Goal: Task Accomplishment & Management: Complete application form

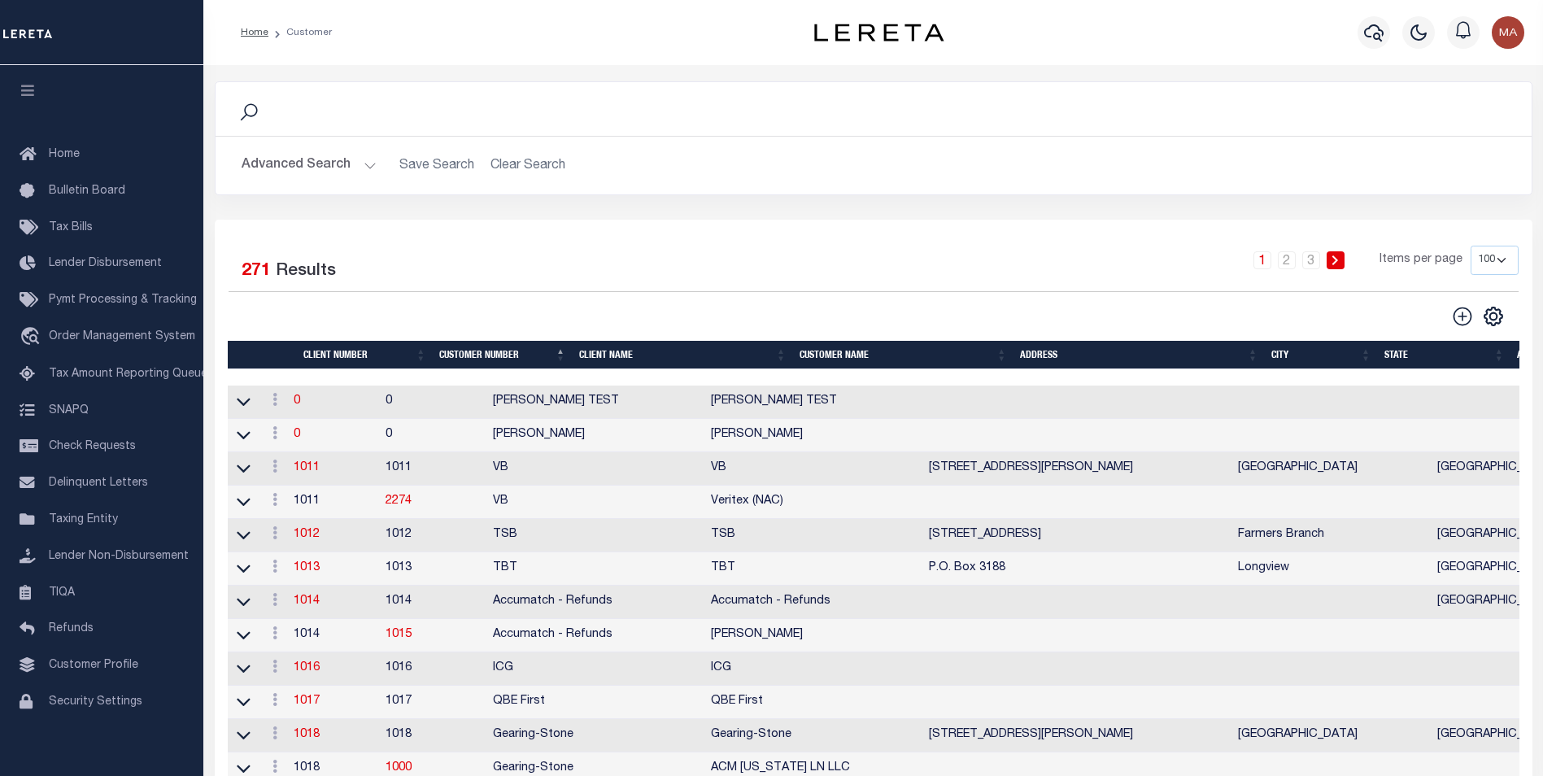
click at [367, 164] on button "Advanced Search" at bounding box center [309, 166] width 135 height 32
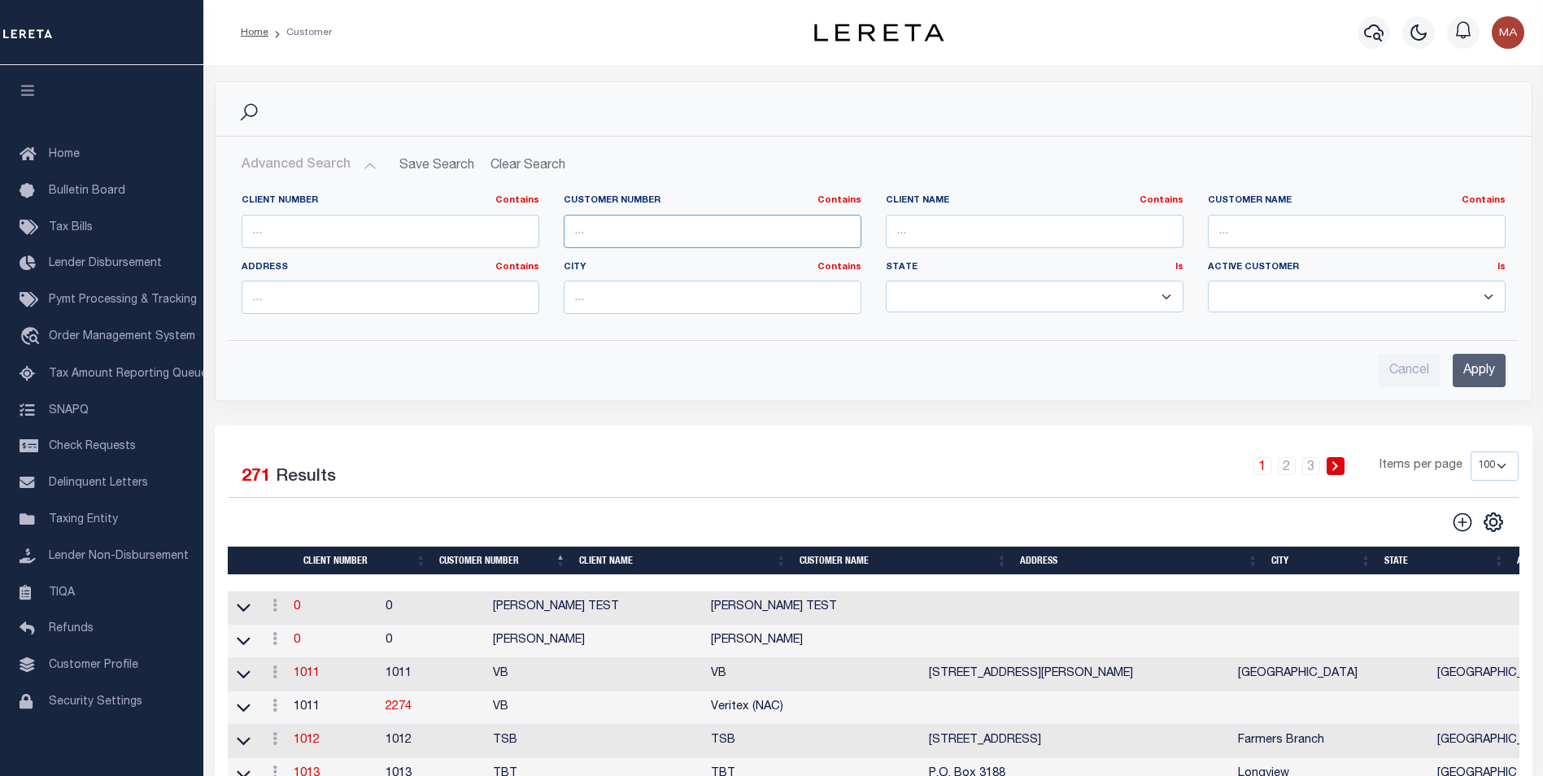
click at [663, 231] on input "text" at bounding box center [713, 231] width 298 height 33
paste input "38915"
type input "38915"
drag, startPoint x: 1490, startPoint y: 368, endPoint x: 1469, endPoint y: 366, distance: 21.2
click at [1490, 368] on input "Apply" at bounding box center [1479, 370] width 53 height 33
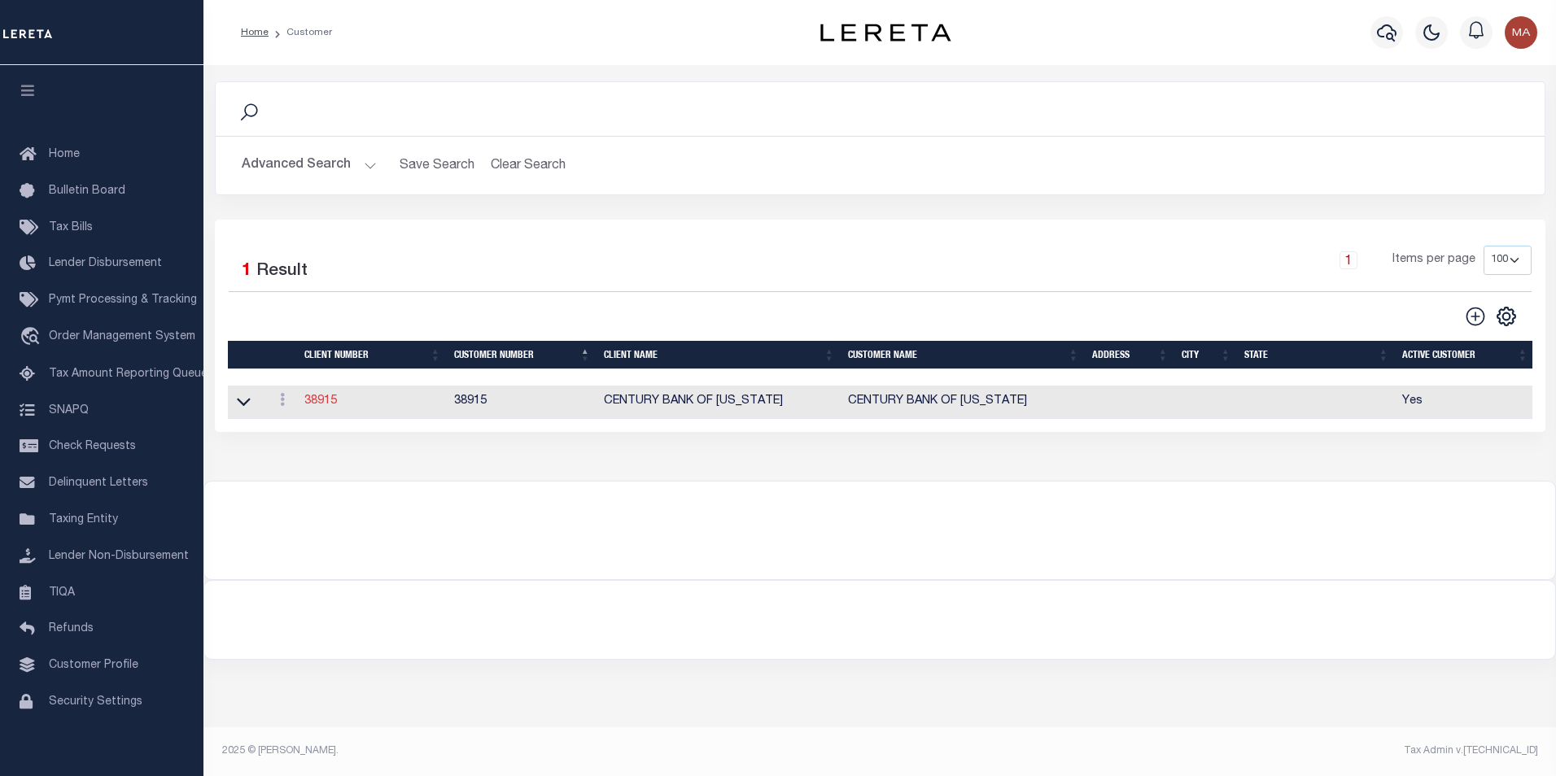
click at [318, 400] on link "38915" at bounding box center [320, 400] width 33 height 11
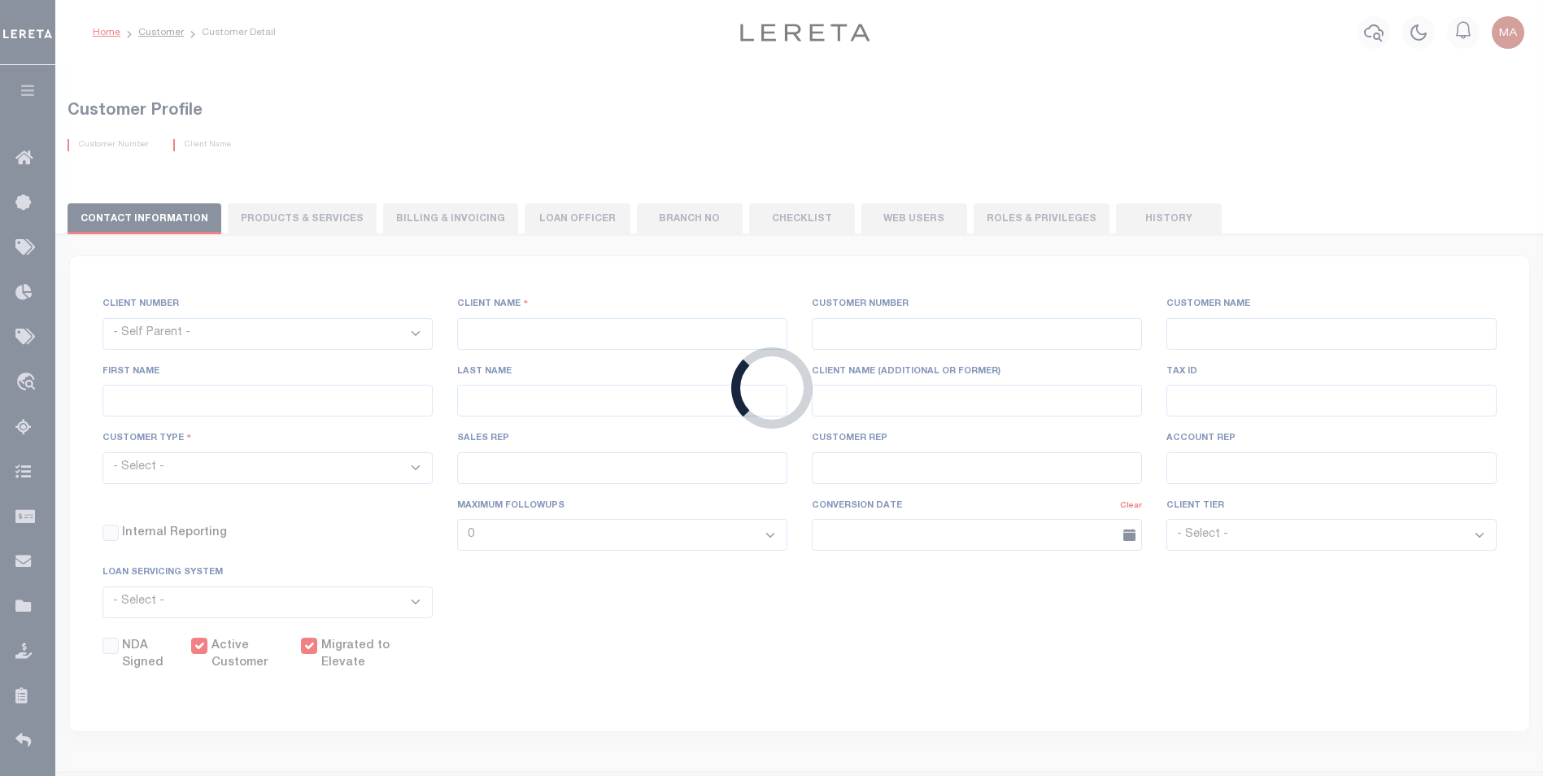
select select
type input "CENTURY BANK OF [US_STATE]"
type input "38915"
type input "CENTURY BANK OF [US_STATE]"
select select "Mixed Portfolio"
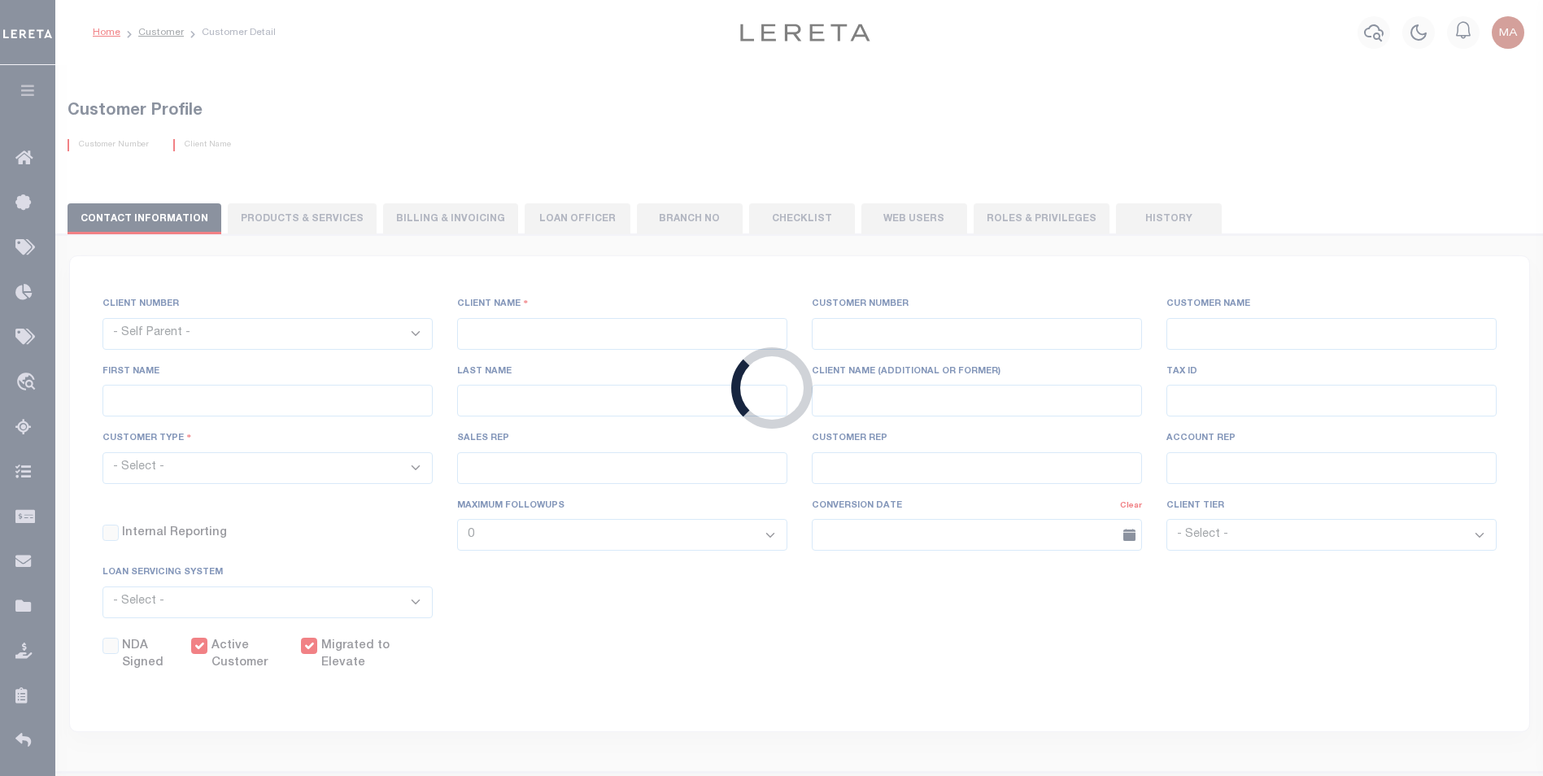
type input "NONE ,NONE"
type input "[PERSON_NAME]"
type input "[DATE]"
checkbox input "true"
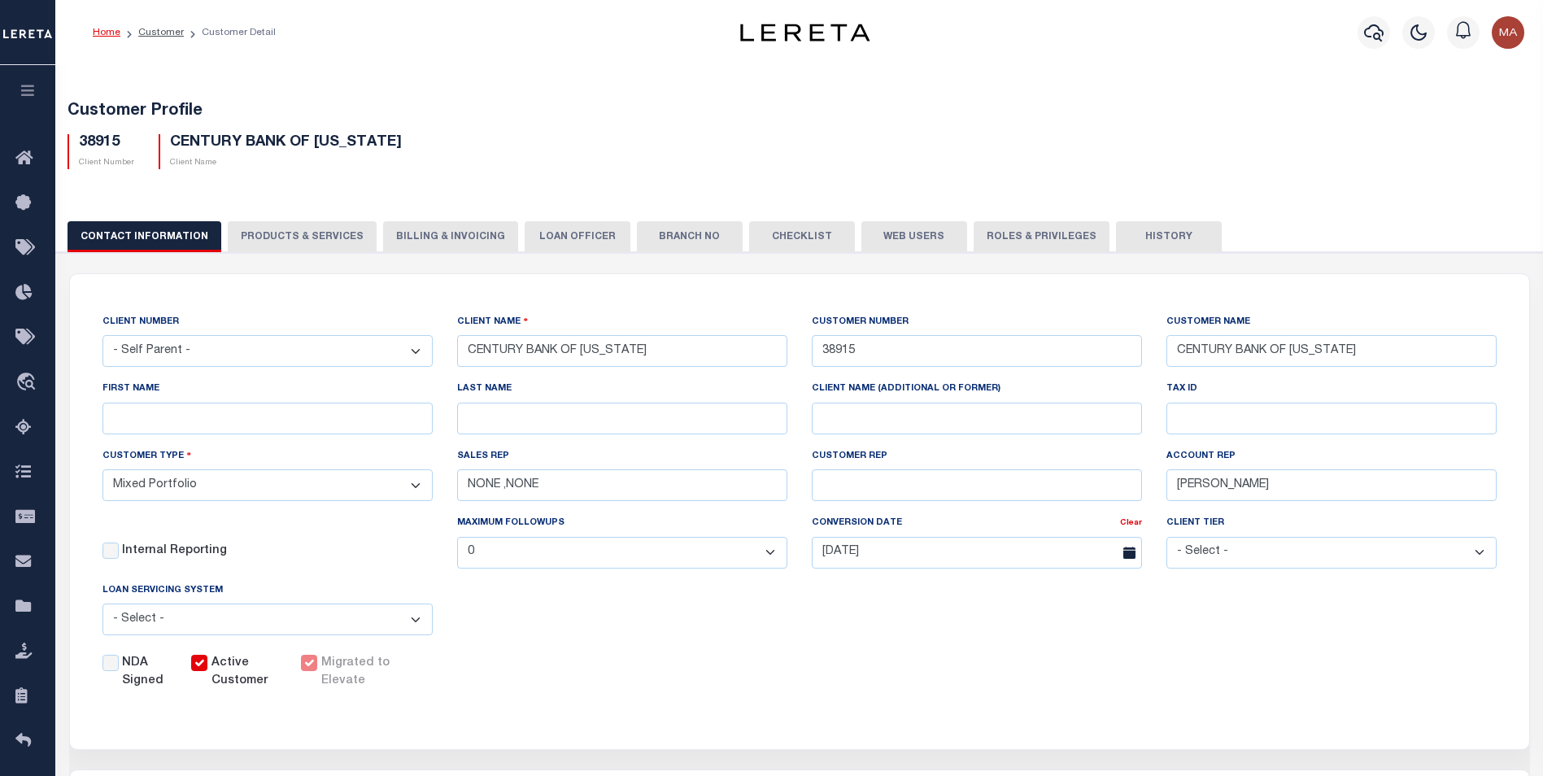
click at [234, 670] on label "Active Customer" at bounding box center [247, 673] width 70 height 36
click at [207, 670] on input "Active Customer" at bounding box center [199, 663] width 16 height 16
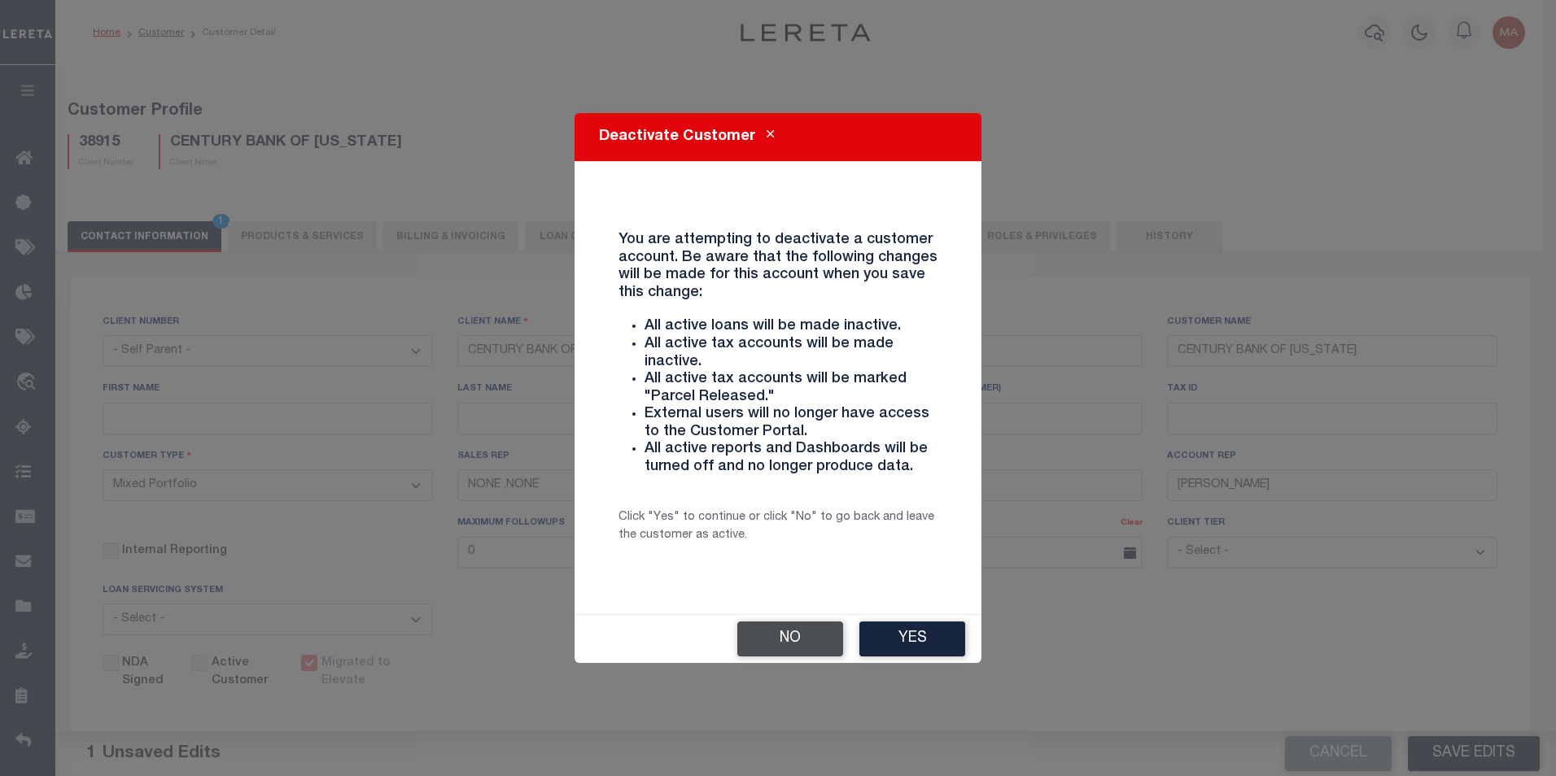
click at [805, 639] on button "No" at bounding box center [790, 639] width 106 height 35
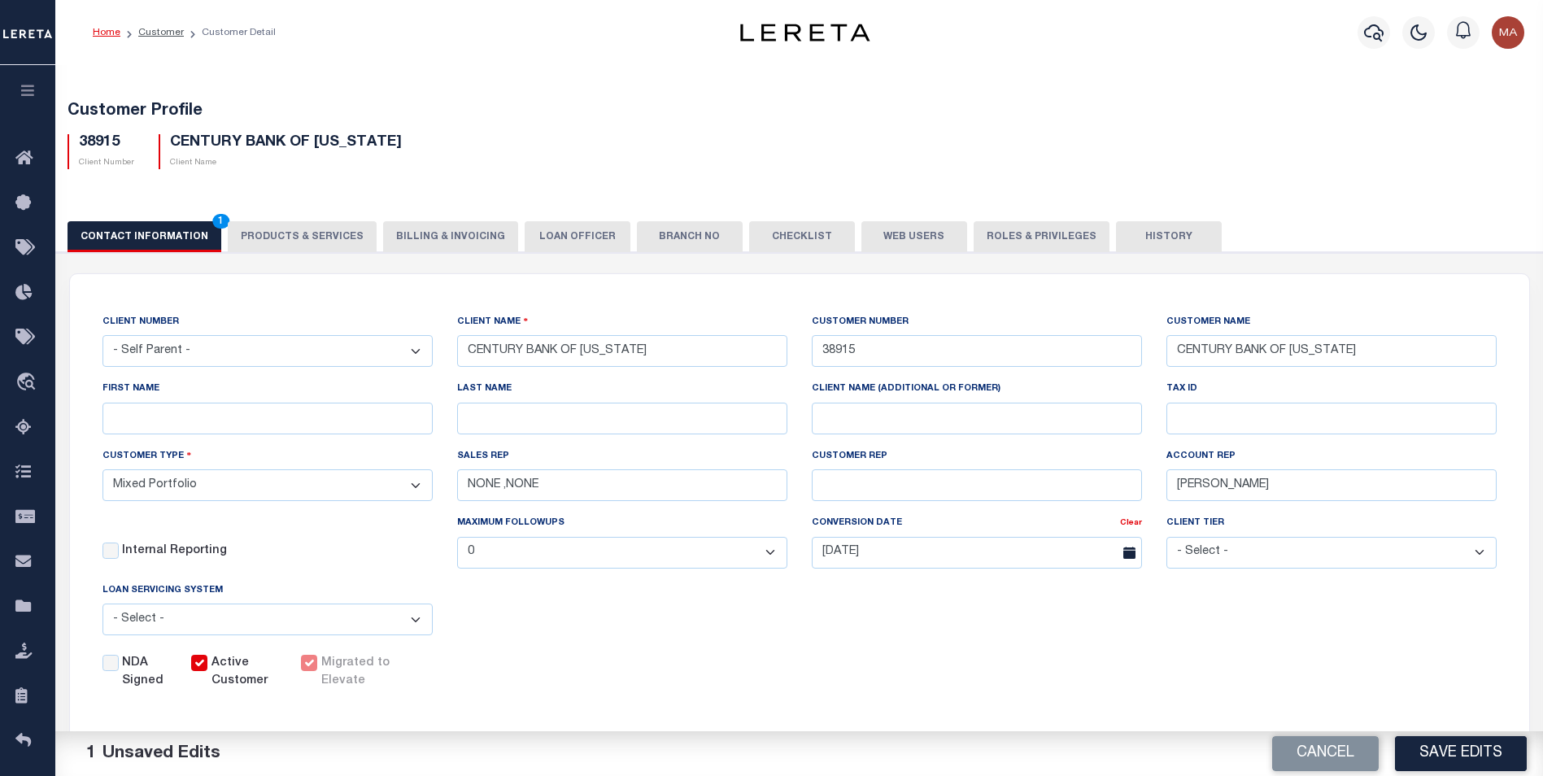
click at [340, 677] on label "Migrated to Elevate" at bounding box center [363, 673] width 85 height 36
click at [207, 671] on input "Active Customer" at bounding box center [199, 663] width 16 height 16
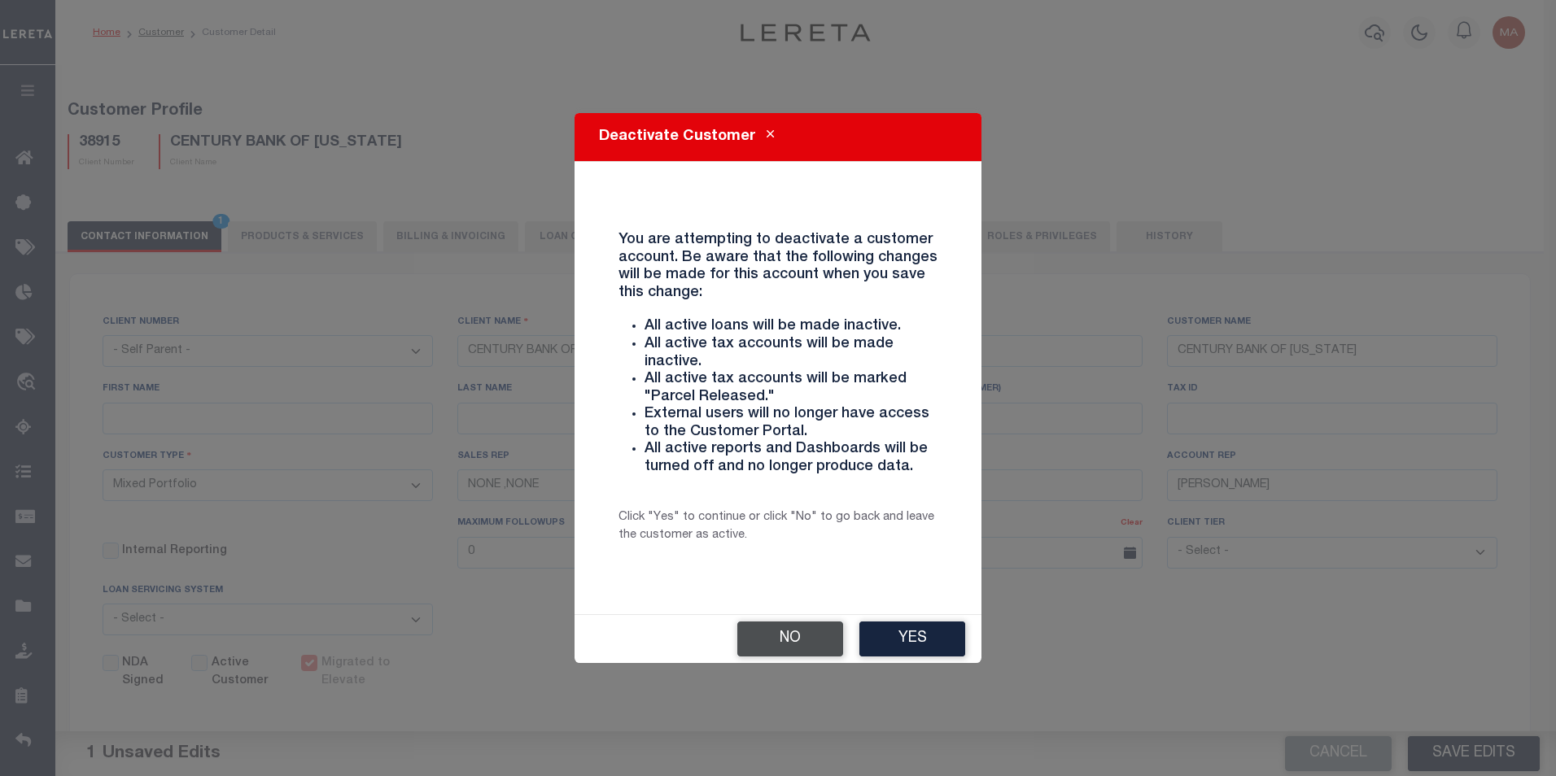
click at [786, 645] on button "No" at bounding box center [790, 639] width 106 height 35
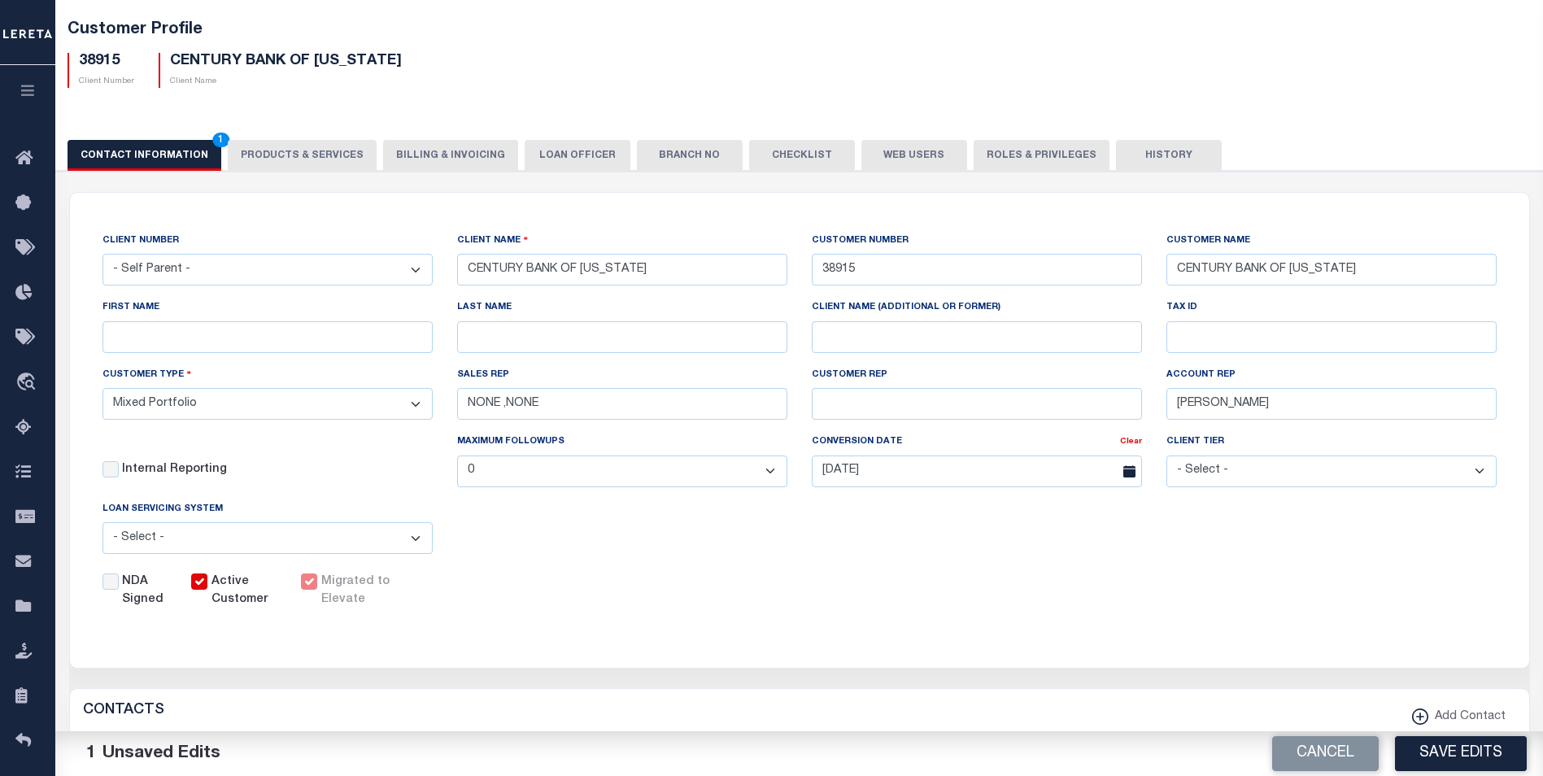
scroll to position [163, 0]
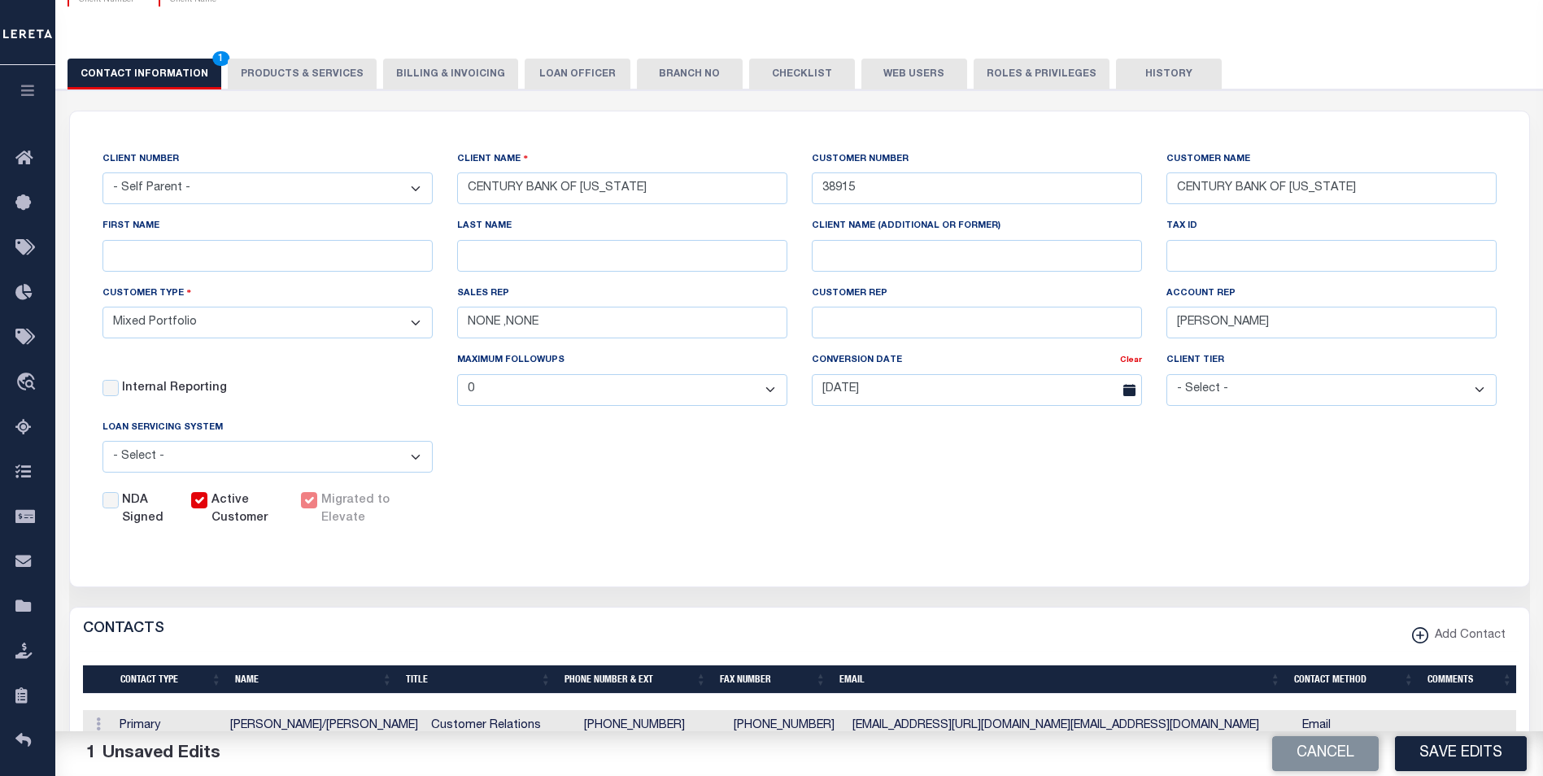
click at [234, 509] on label "Active Customer" at bounding box center [247, 510] width 70 height 36
click at [207, 509] on input "Active Customer" at bounding box center [199, 500] width 16 height 16
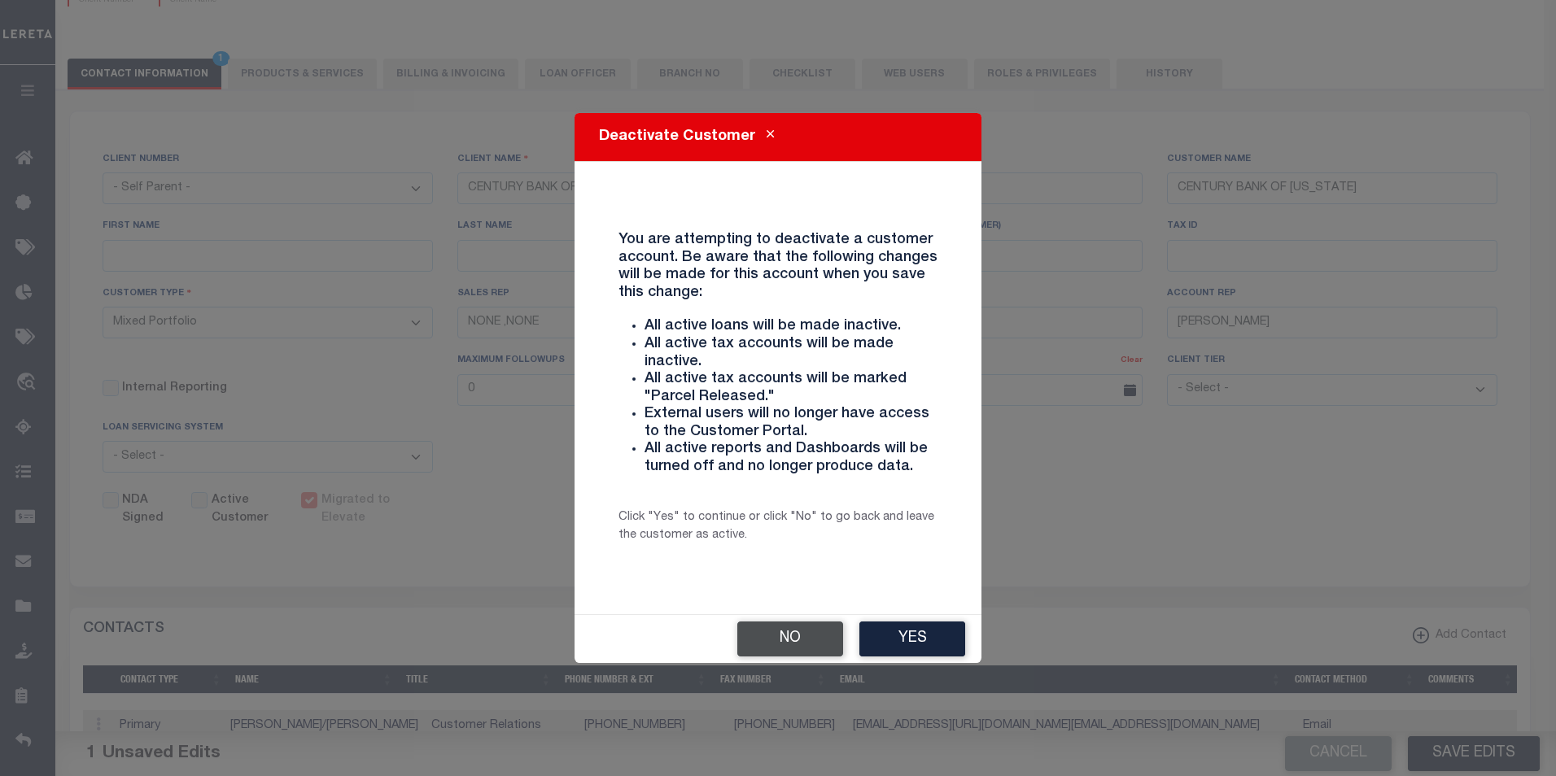
click at [822, 635] on button "No" at bounding box center [790, 639] width 106 height 35
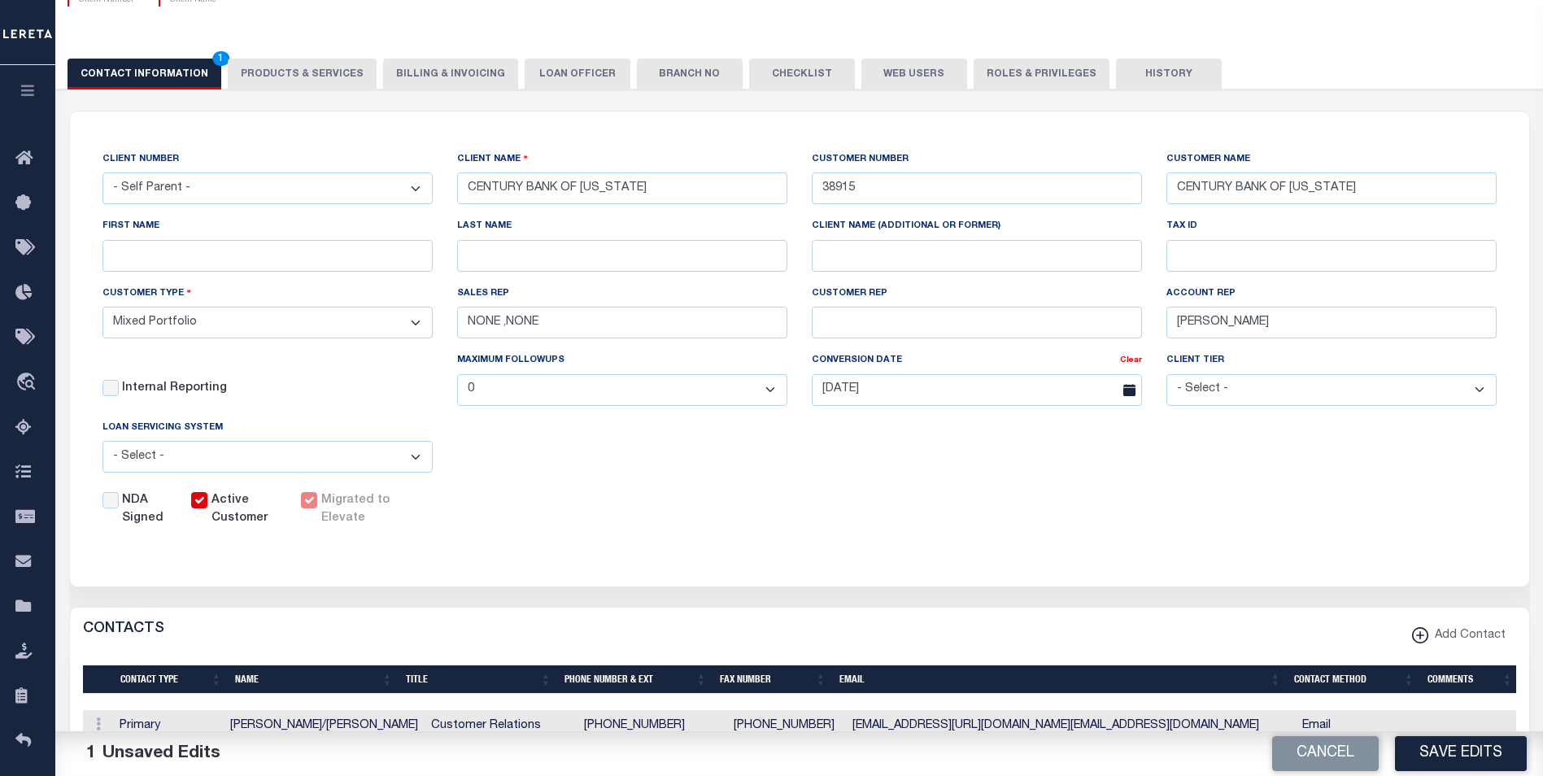
click at [340, 504] on label "Migrated to Elevate" at bounding box center [363, 510] width 85 height 36
click at [207, 504] on input "Active Customer" at bounding box center [199, 500] width 16 height 16
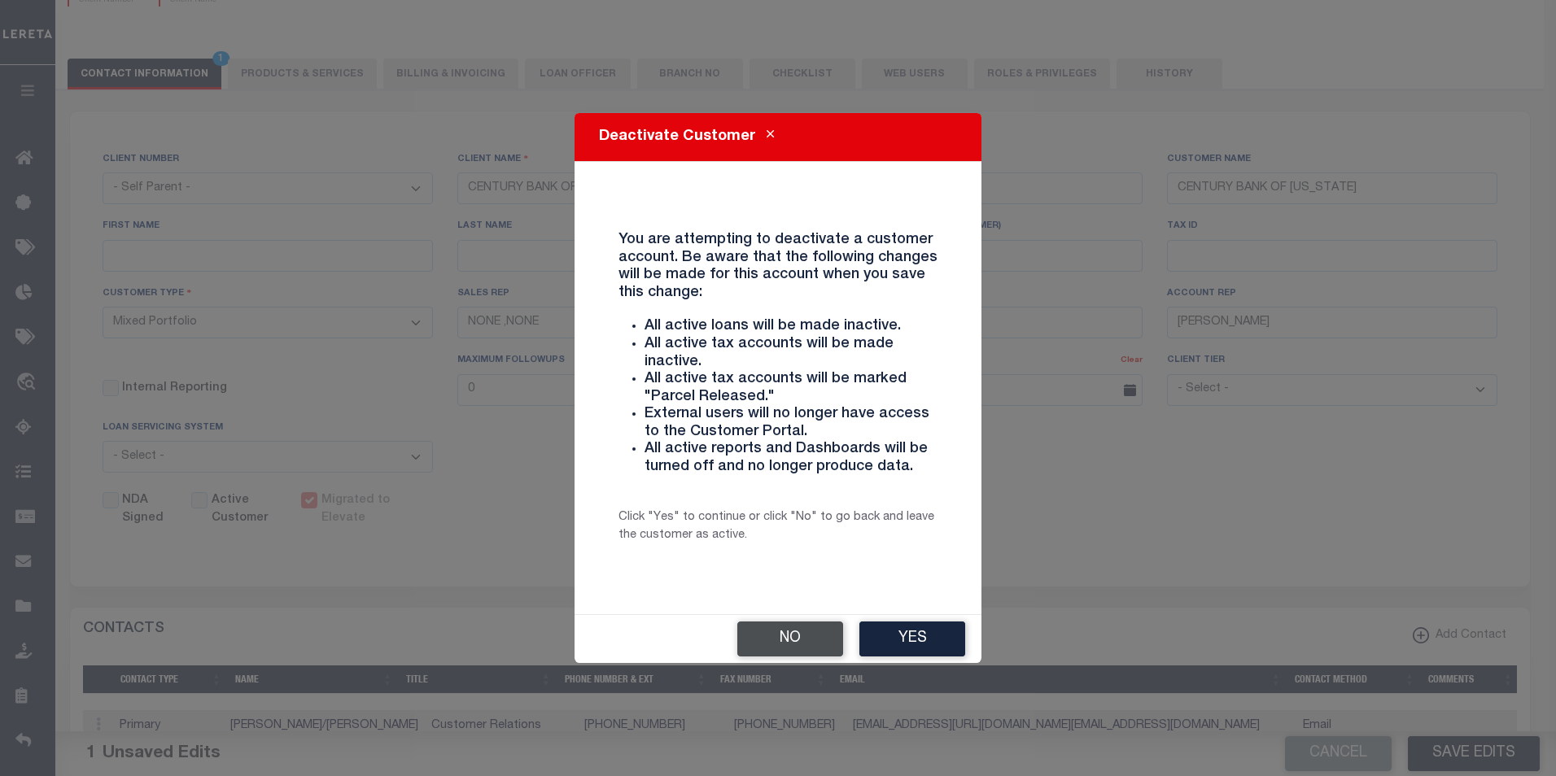
click at [779, 635] on button "No" at bounding box center [790, 639] width 106 height 35
checkbox input "true"
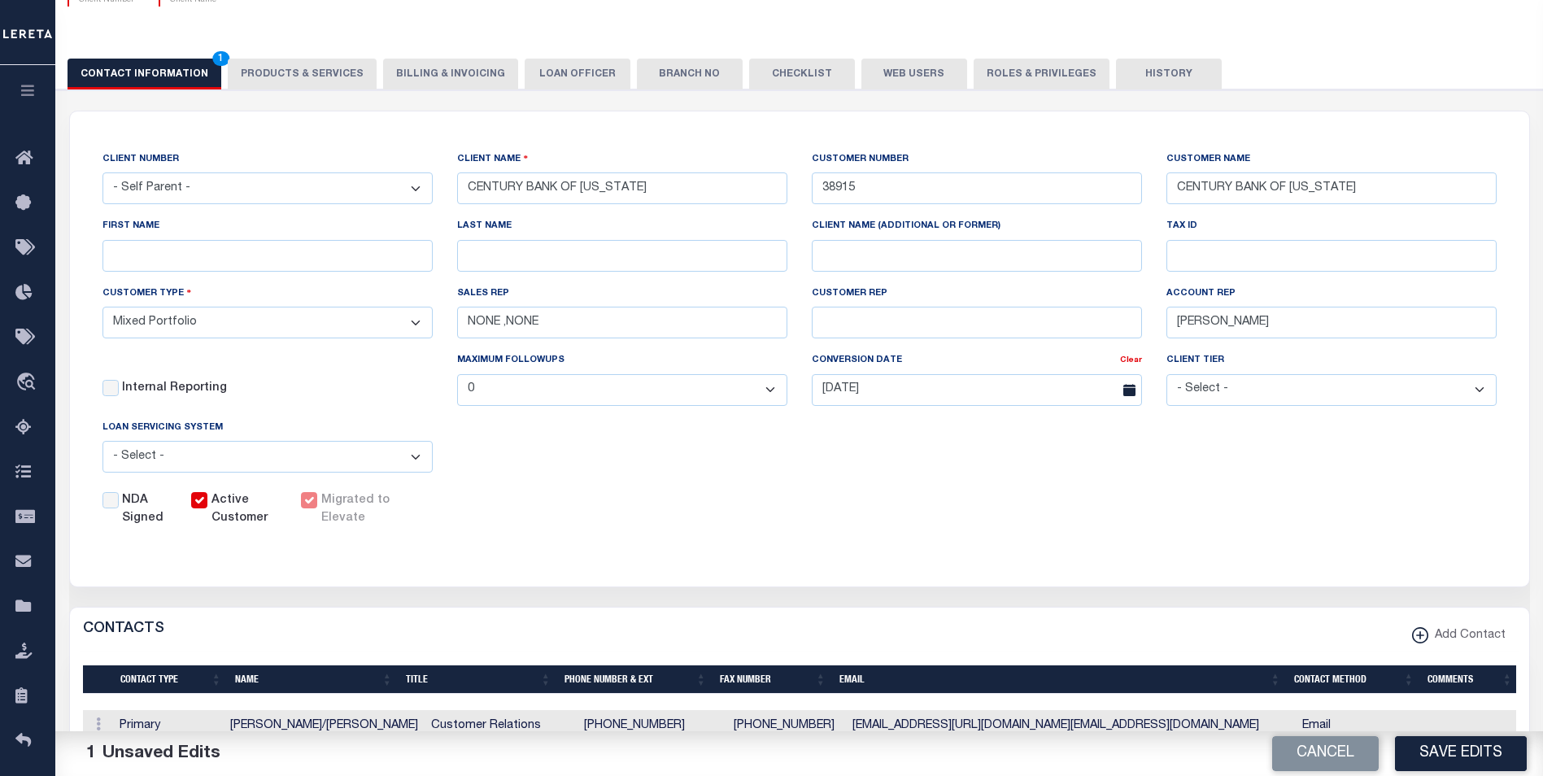
click at [147, 515] on label "NDA Signed" at bounding box center [147, 510] width 50 height 36
click at [119, 509] on input "NDA Signed" at bounding box center [111, 500] width 16 height 16
click at [147, 515] on label "NDA Signed" at bounding box center [147, 510] width 50 height 36
click at [119, 509] on input "NDA Signed" at bounding box center [111, 500] width 16 height 16
click at [147, 515] on label "NDA Signed" at bounding box center [147, 510] width 50 height 36
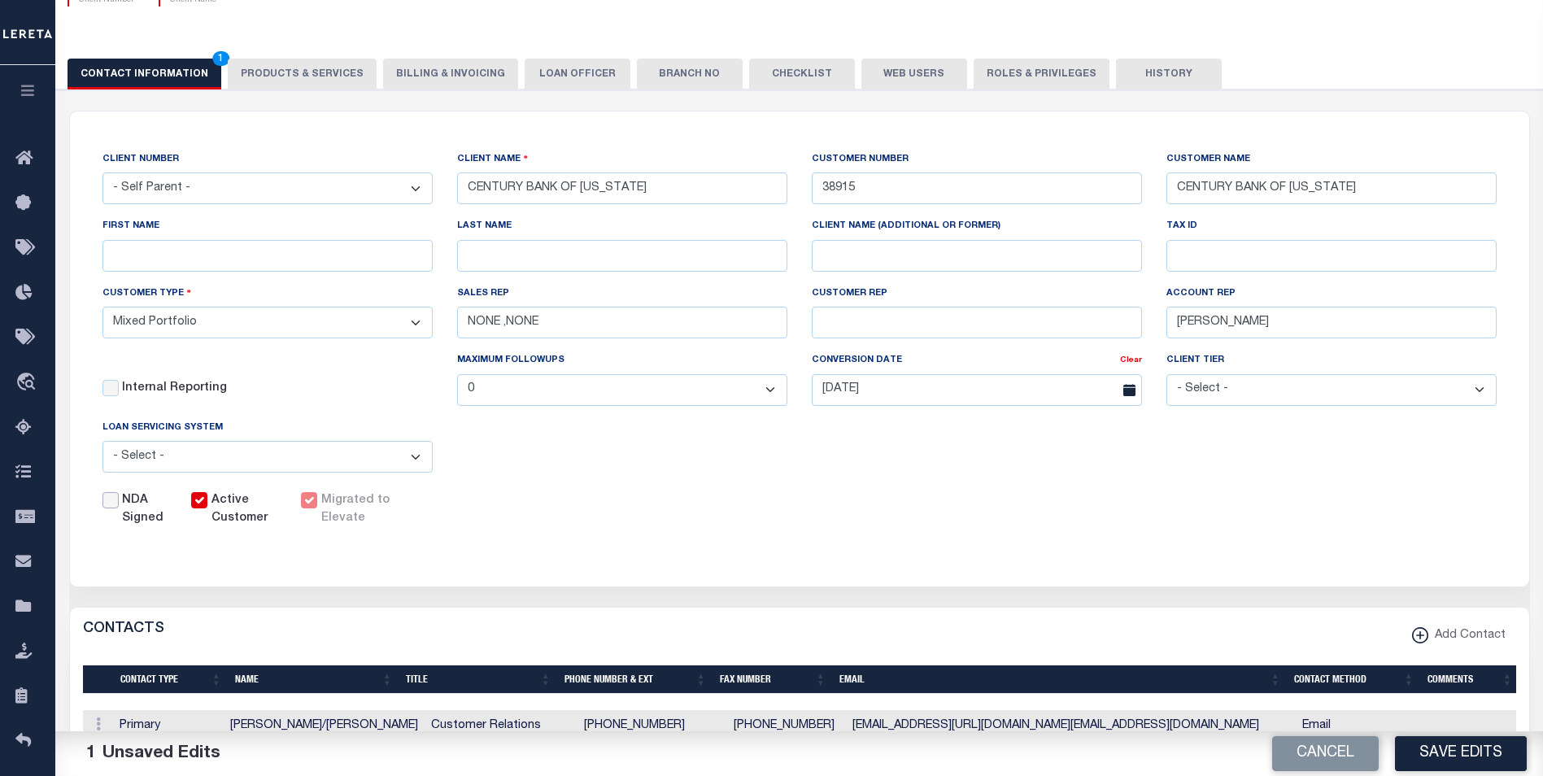
click at [119, 509] on input "NDA Signed" at bounding box center [111, 500] width 16 height 16
click at [147, 515] on label "NDA Signed" at bounding box center [147, 510] width 50 height 36
click at [119, 509] on input "NDA Signed" at bounding box center [111, 500] width 16 height 16
checkbox input "false"
drag, startPoint x: 147, startPoint y: 515, endPoint x: 189, endPoint y: 532, distance: 44.9
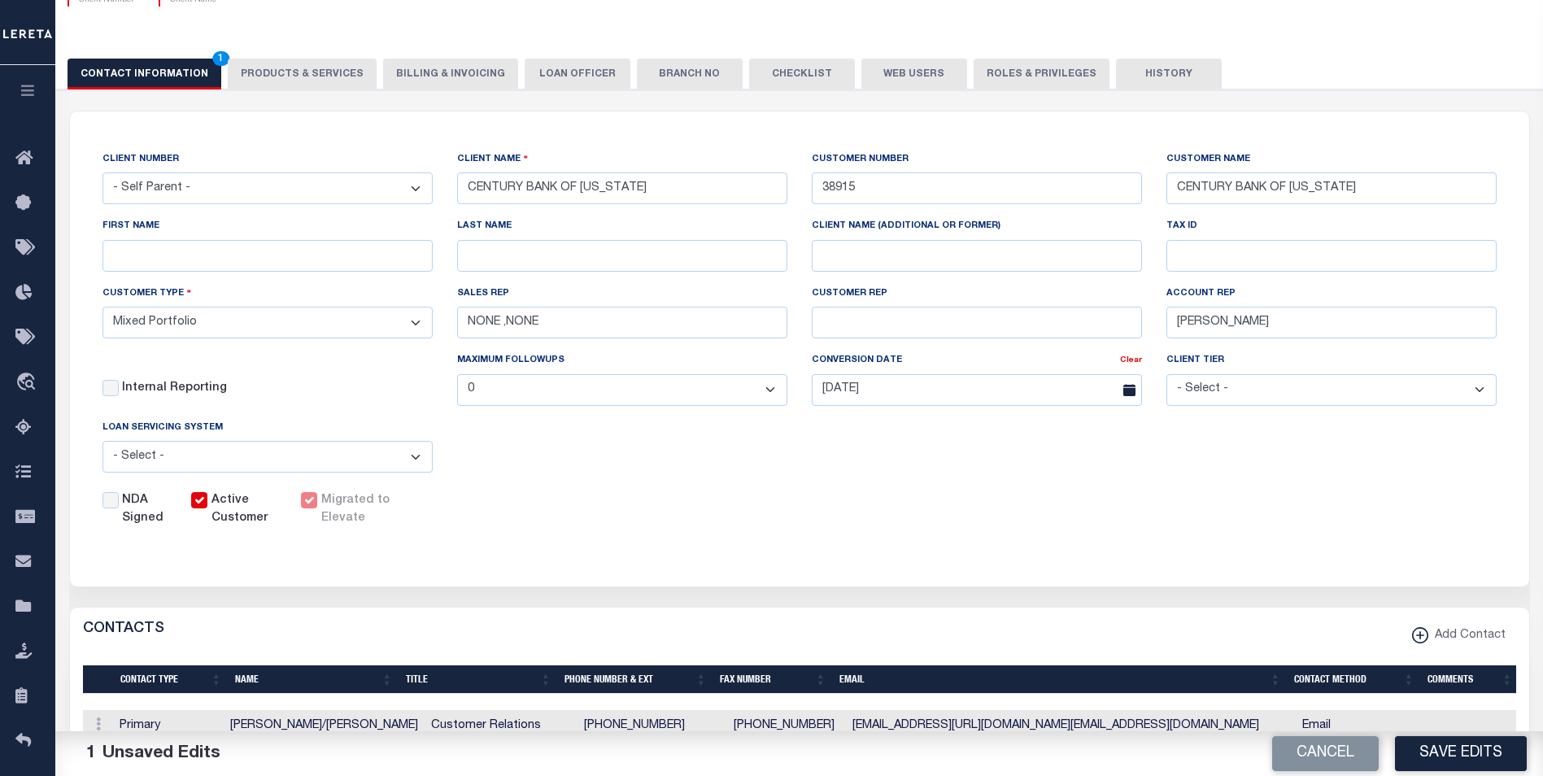
click at [189, 532] on div "CLIENT NUMBER - Self Parent - 1011 1012 1013 1014 1016 1017 1018 1019 1035 1036…" at bounding box center [800, 339] width 1460 height 456
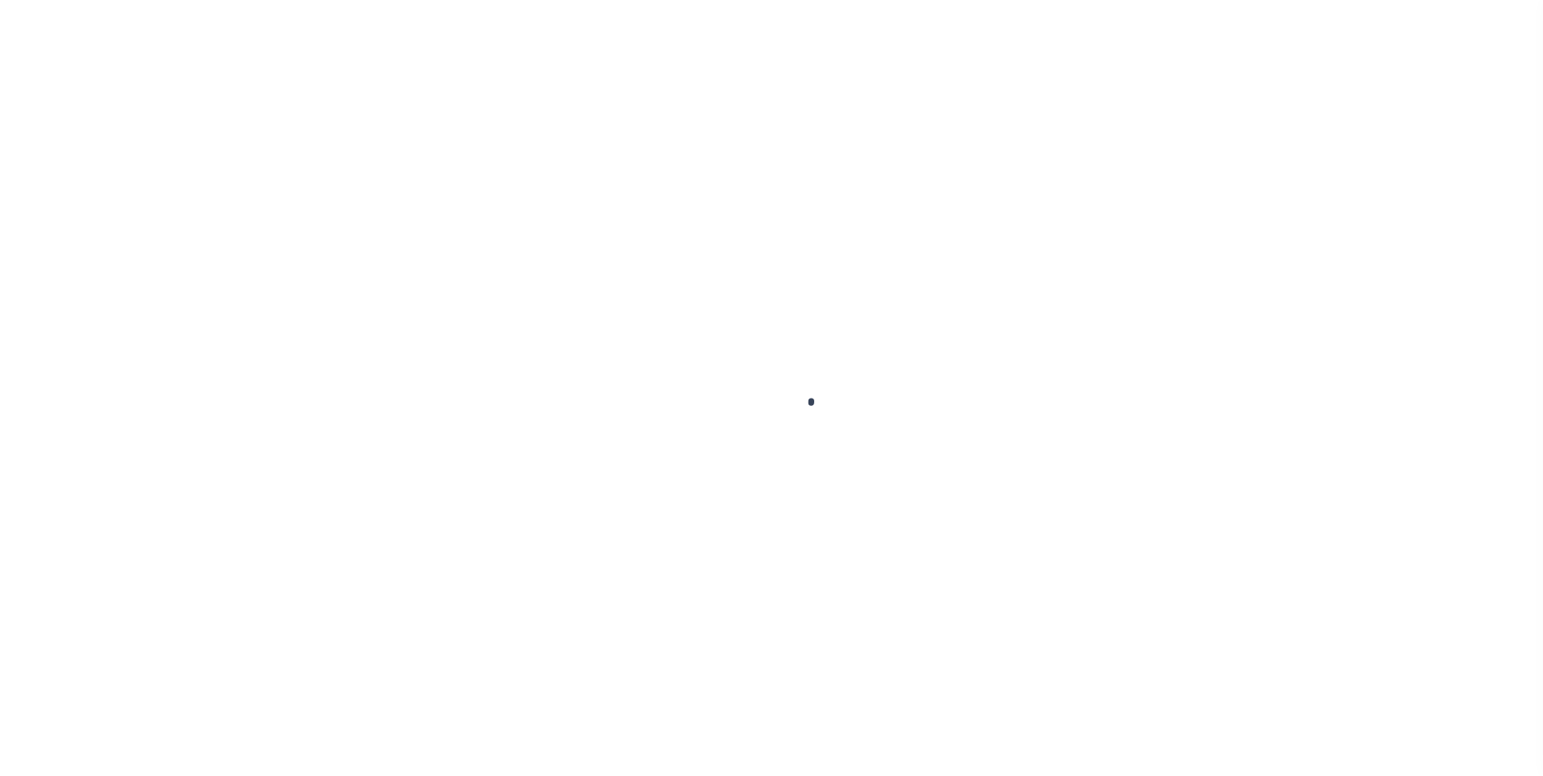
select select
type input "CENTURY BANK OF [US_STATE]"
type input "38915"
type input "CENTURY BANK OF [US_STATE]"
select select "Mixed Portfolio"
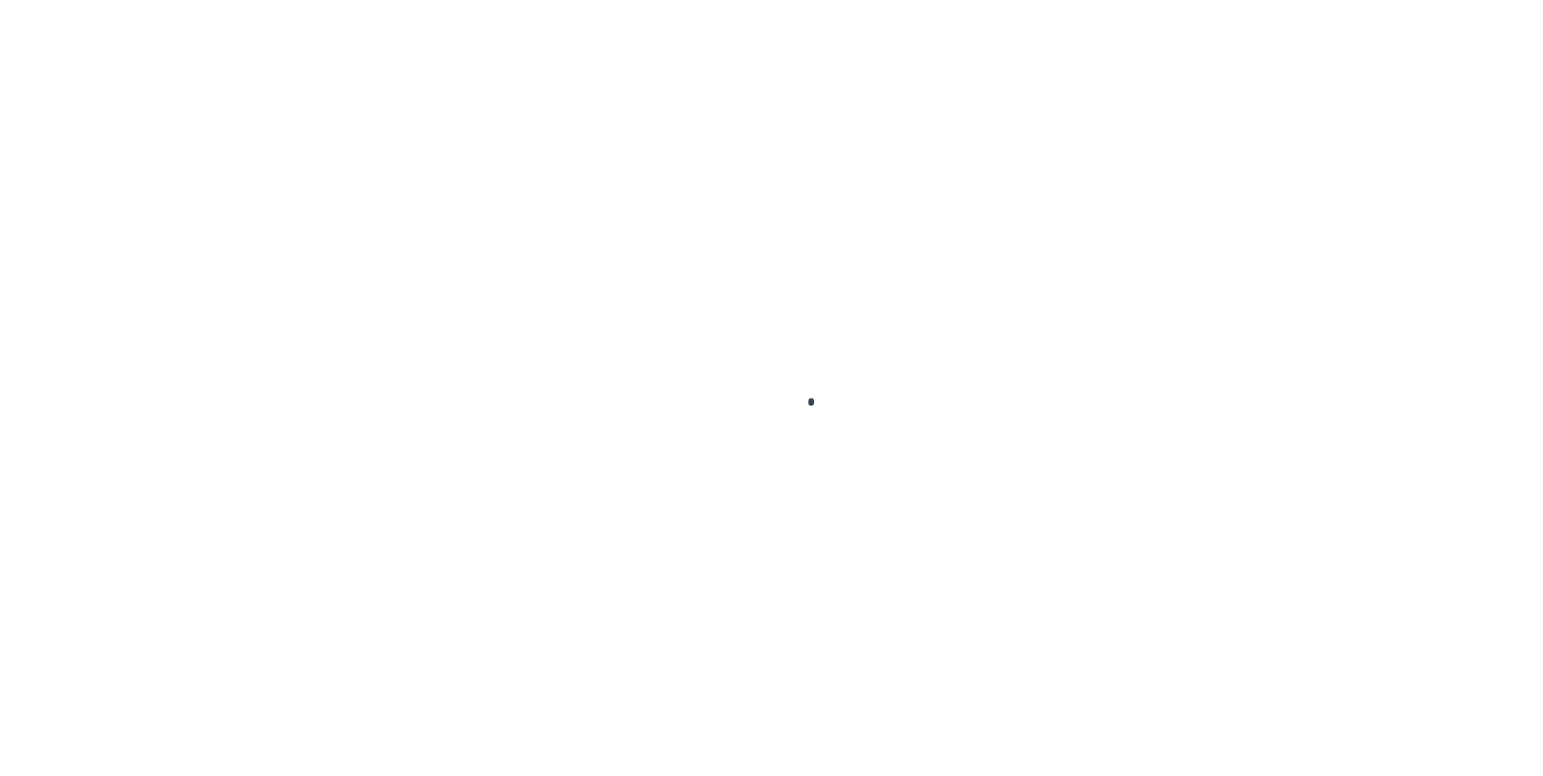
type input "NONE ,NONE"
type input "[PERSON_NAME]"
type input "[DATE]"
checkbox input "true"
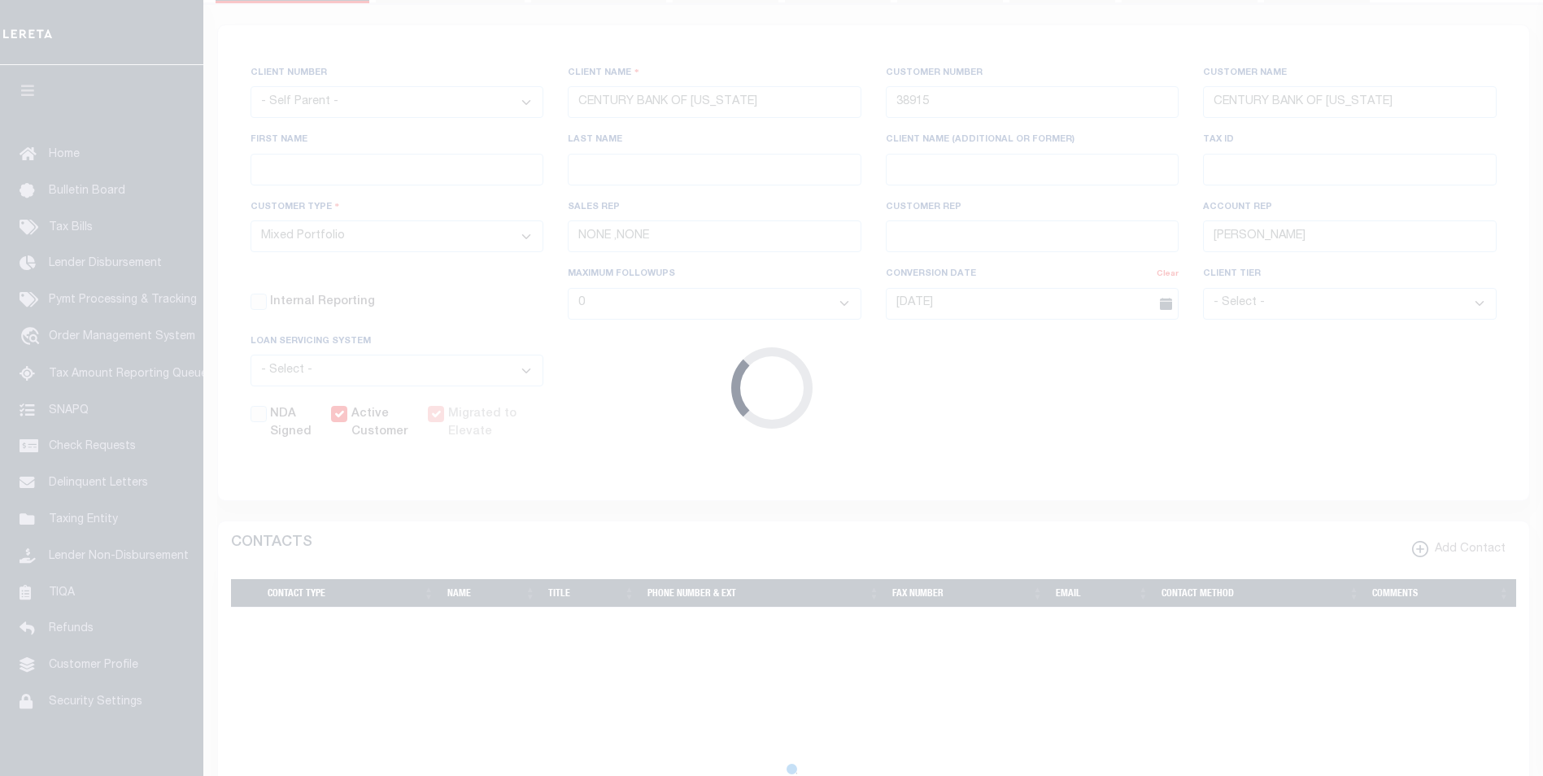
scroll to position [267, 0]
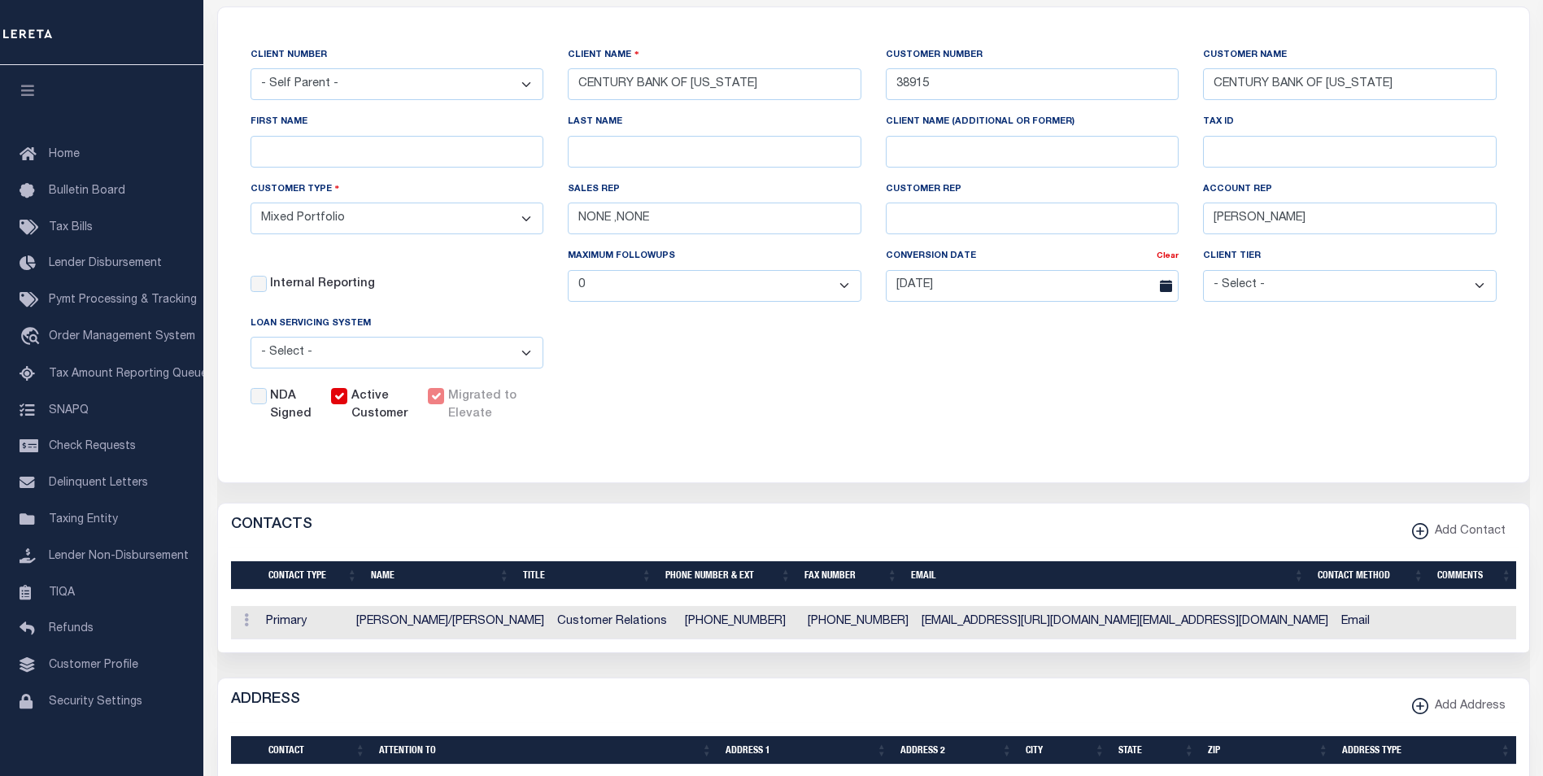
click at [475, 405] on label "Migrated to Elevate" at bounding box center [483, 406] width 70 height 36
drag, startPoint x: 475, startPoint y: 405, endPoint x: 500, endPoint y: 427, distance: 32.8
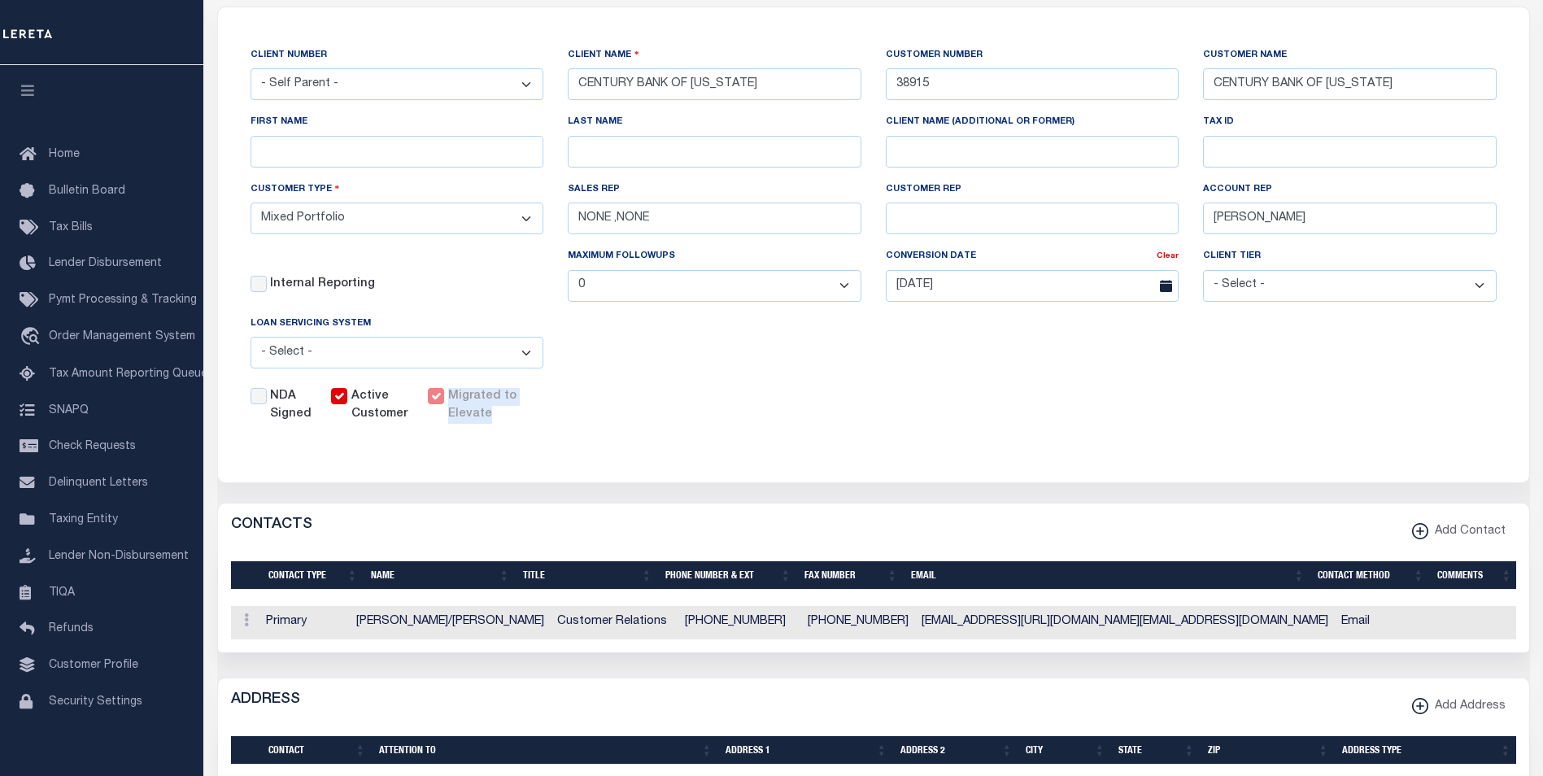
click at [556, 428] on div "CLIENT NUMBER - Self Parent - 1011 1012 1013 1014 1016 1017 1018 1019 1035 1036…" at bounding box center [874, 235] width 1312 height 456
click at [370, 401] on label "Active Customer" at bounding box center [379, 406] width 57 height 36
click at [347, 401] on input "Active Customer" at bounding box center [339, 396] width 16 height 16
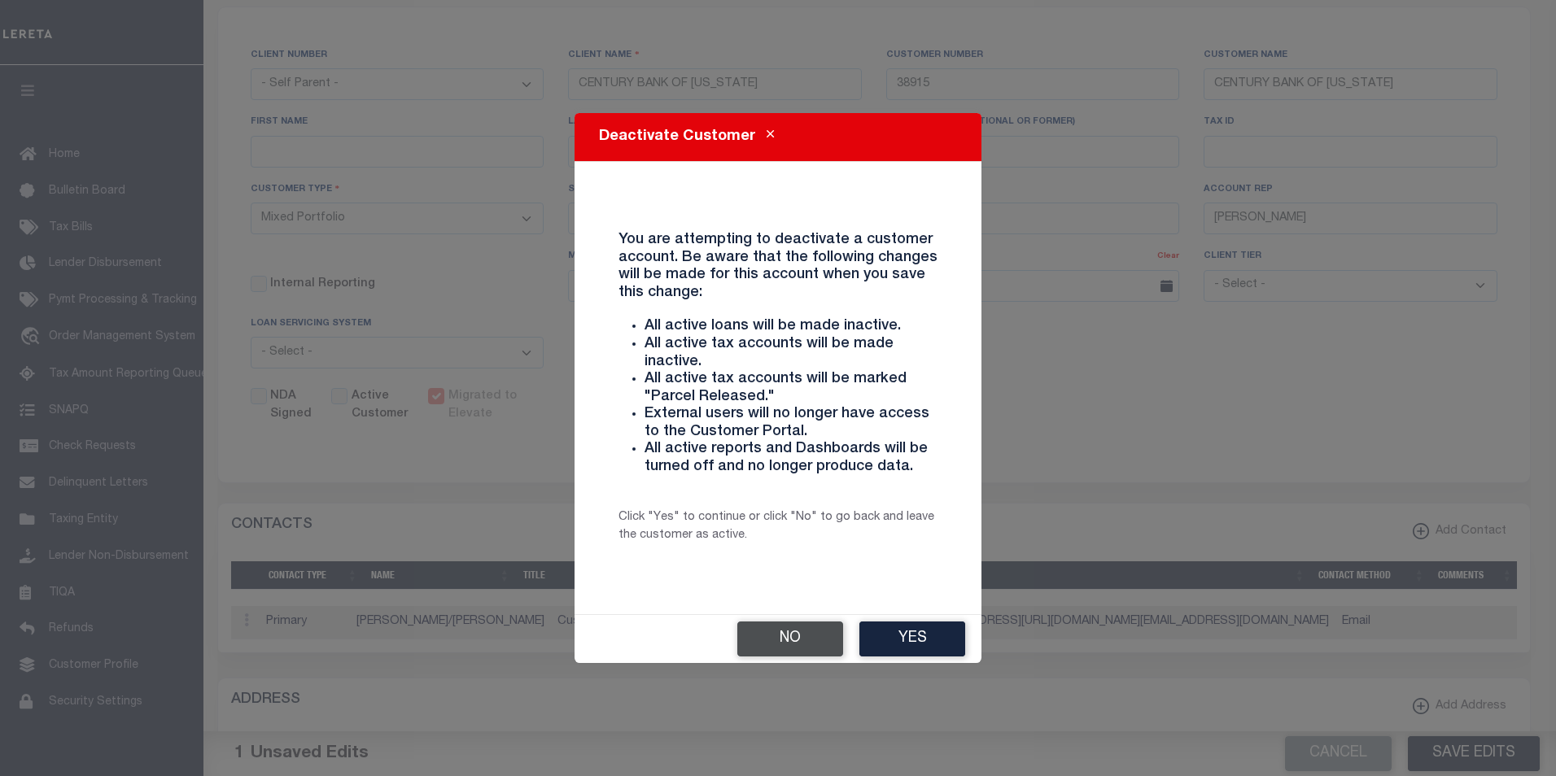
click at [807, 640] on button "No" at bounding box center [790, 639] width 106 height 35
checkbox input "true"
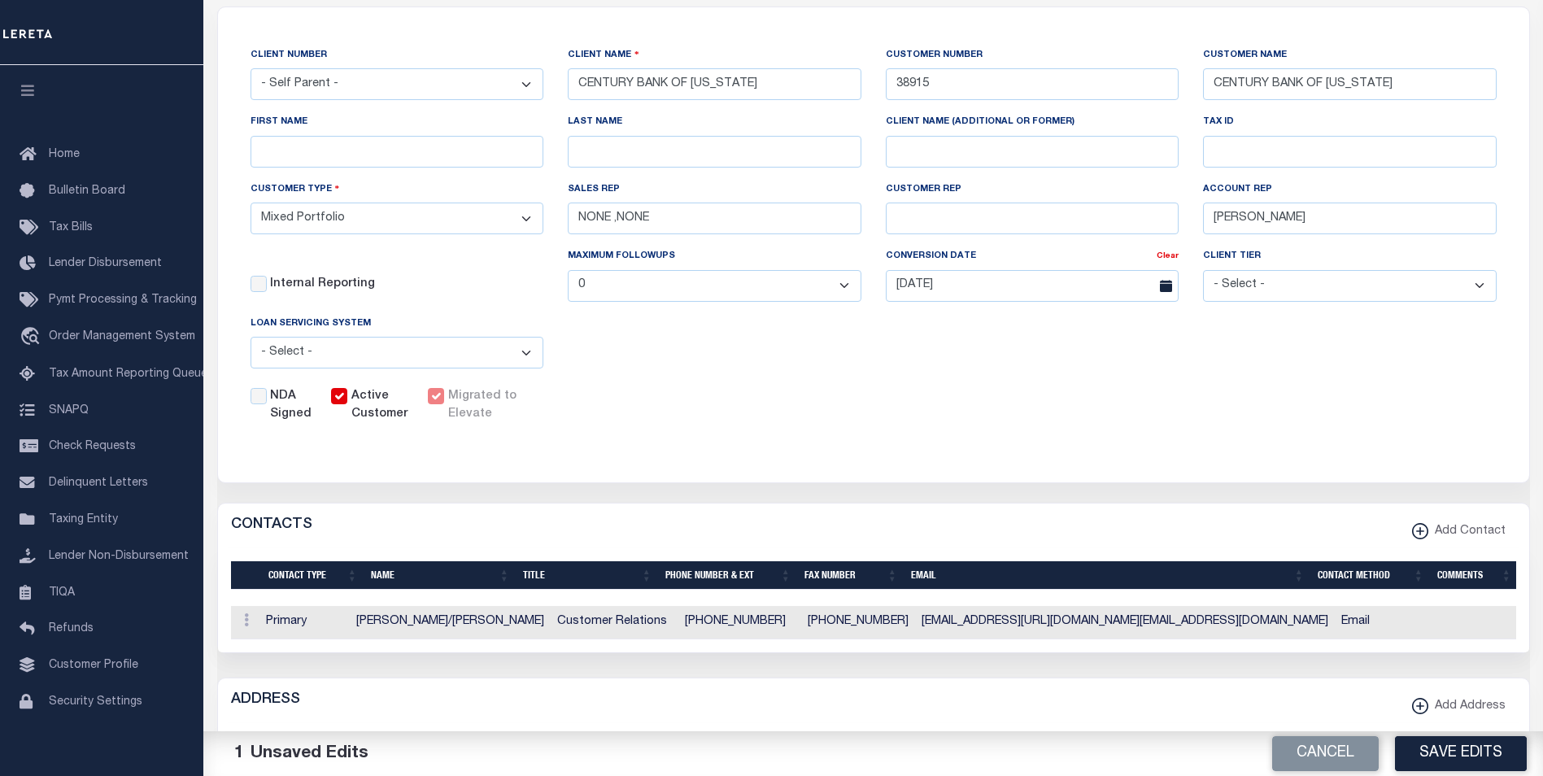
click at [489, 413] on label "Migrated to Elevate" at bounding box center [483, 406] width 70 height 36
click at [290, 415] on label "NDA Signed" at bounding box center [290, 406] width 41 height 36
click at [267, 404] on input "NDA Signed" at bounding box center [259, 396] width 16 height 16
click at [290, 415] on label "NDA Signed" at bounding box center [290, 406] width 41 height 36
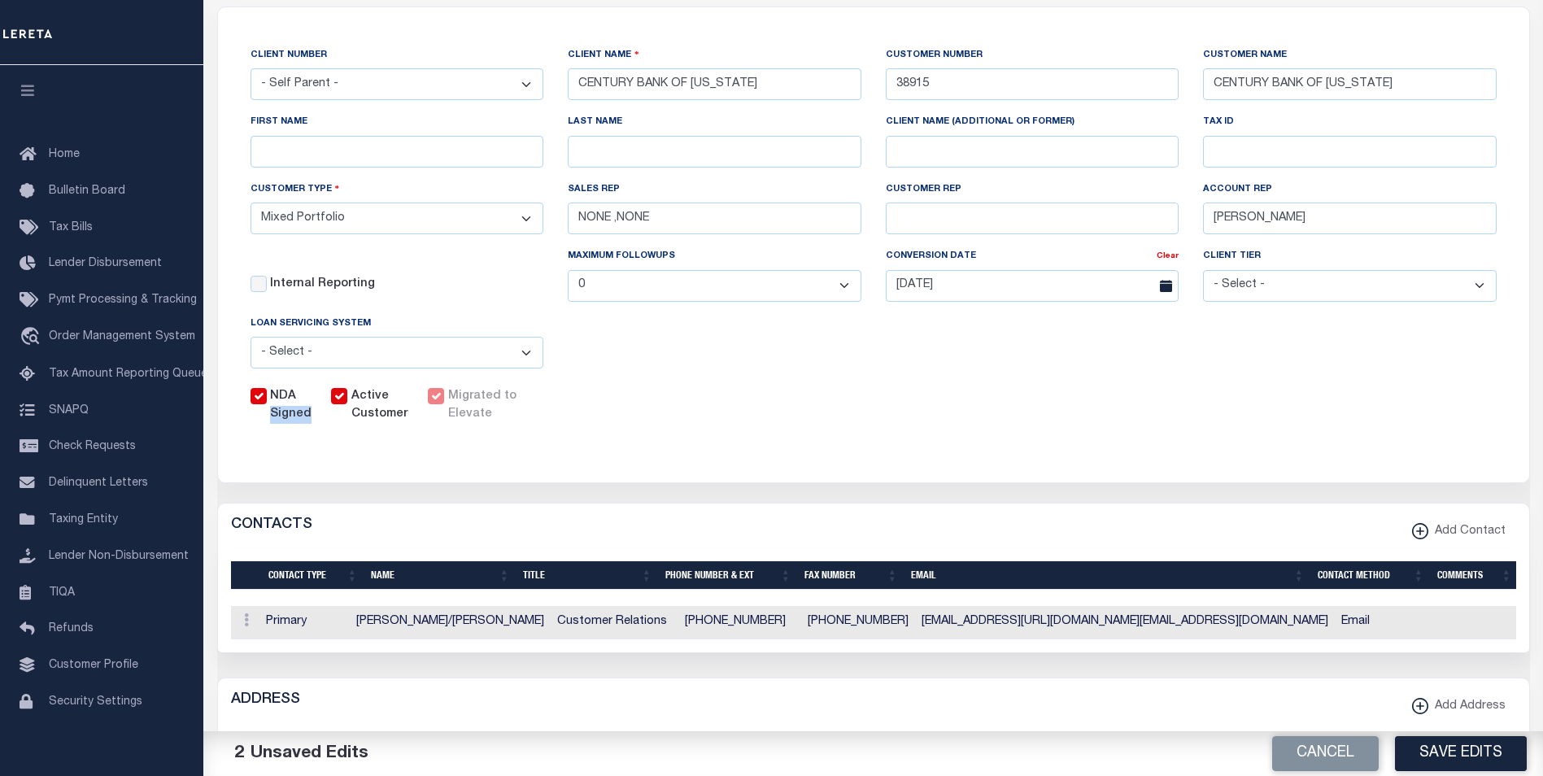
click at [267, 404] on input "NDA Signed" at bounding box center [259, 396] width 16 height 16
click at [290, 415] on label "NDA Signed" at bounding box center [290, 406] width 41 height 36
click at [267, 404] on input "NDA Signed" at bounding box center [259, 396] width 16 height 16
checkbox input "true"
drag, startPoint x: 721, startPoint y: 427, endPoint x: 721, endPoint y: 441, distance: 13.8
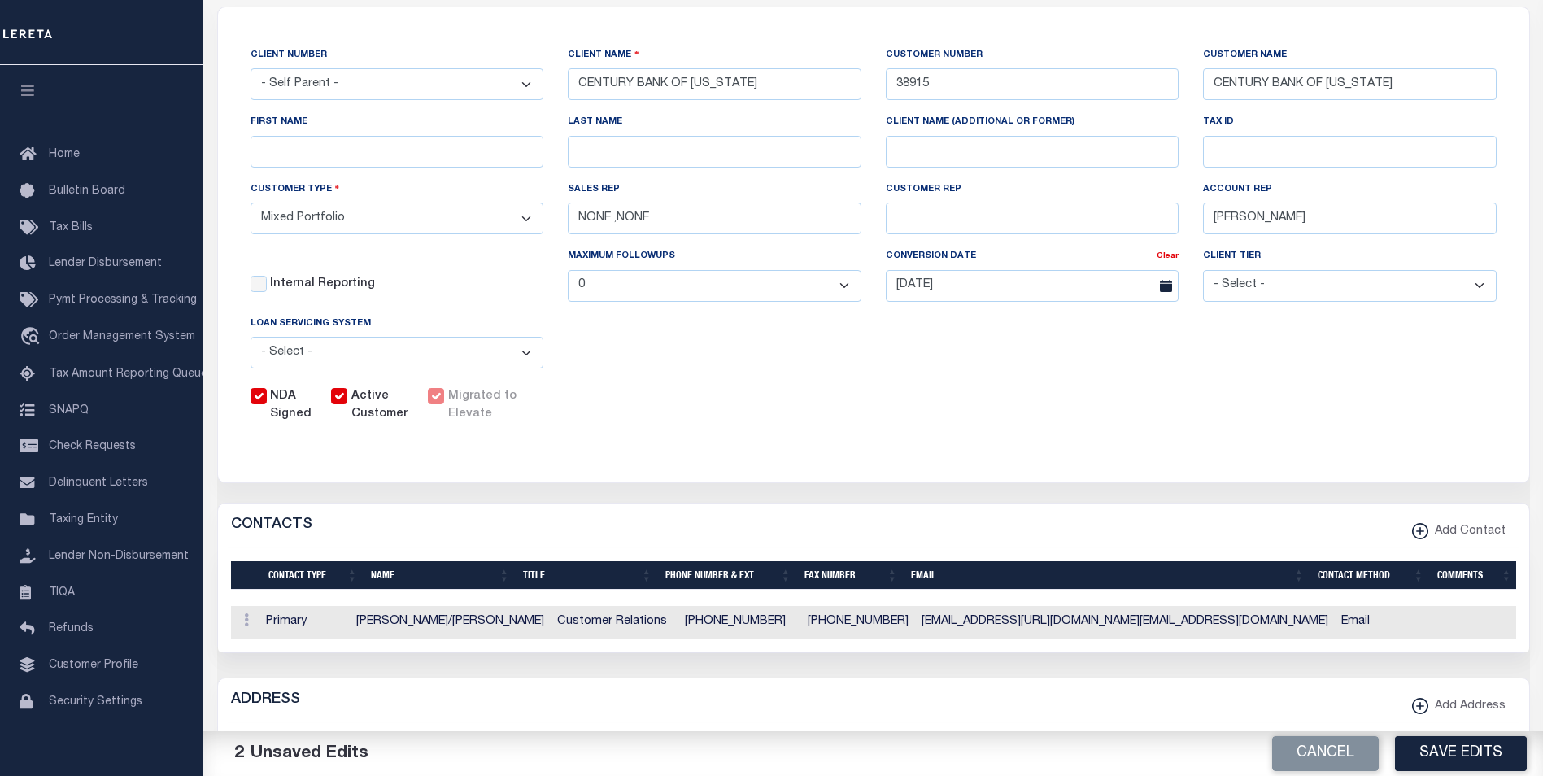
click at [721, 424] on div "NDA Signed Active Customer Migrated to Elevate" at bounding box center [861, 403] width 1271 height 42
